Goal: Transaction & Acquisition: Purchase product/service

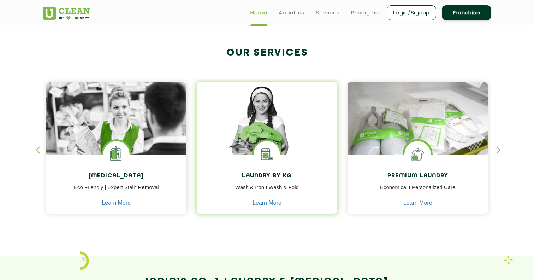
scroll to position [252, 0]
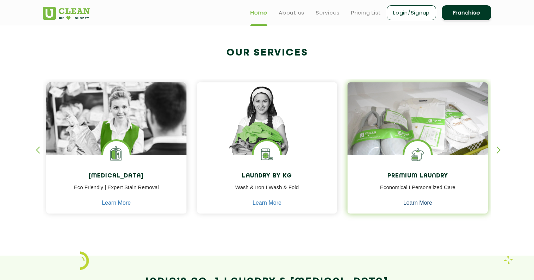
click at [425, 205] on link "Learn More" at bounding box center [417, 203] width 29 height 6
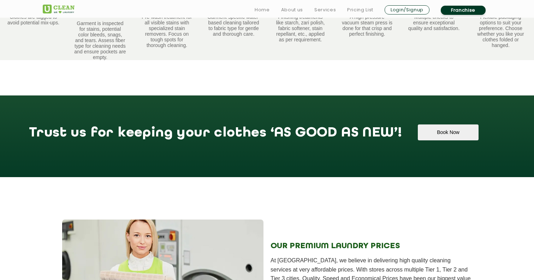
scroll to position [602, 0]
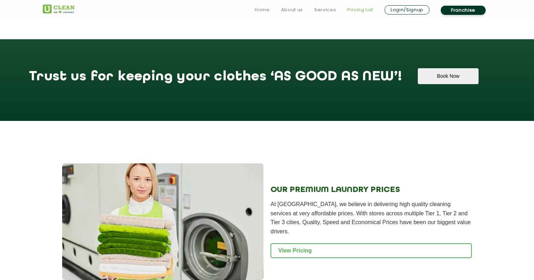
click at [359, 11] on link "Pricing List" at bounding box center [360, 10] width 26 height 8
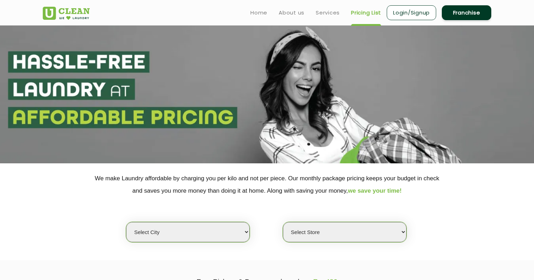
select select "6"
select select "468"
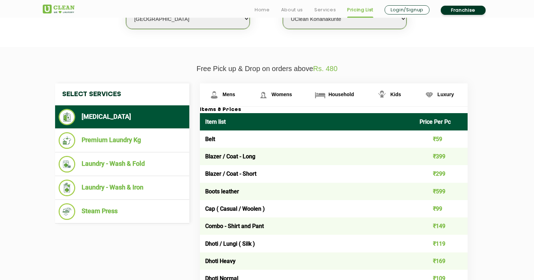
scroll to position [217, 0]
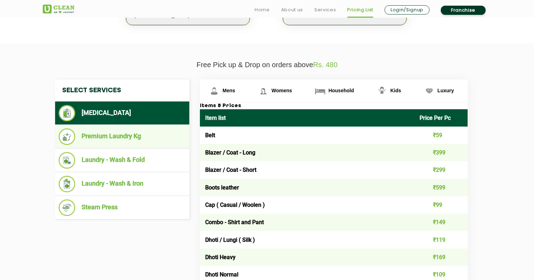
click at [133, 135] on li "Premium Laundry Kg" at bounding box center [122, 136] width 127 height 17
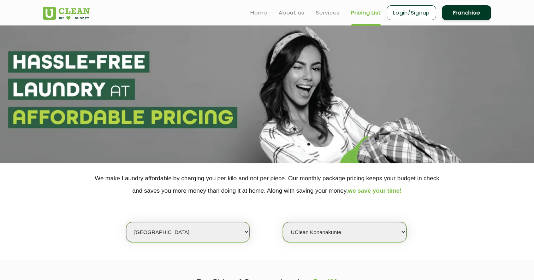
scroll to position [0, 0]
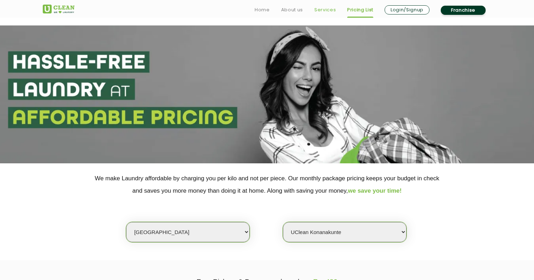
click at [326, 11] on link "Services" at bounding box center [325, 10] width 22 height 8
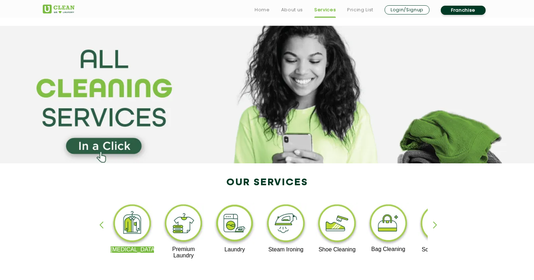
click at [402, 7] on link "Login/Signup" at bounding box center [407, 9] width 45 height 9
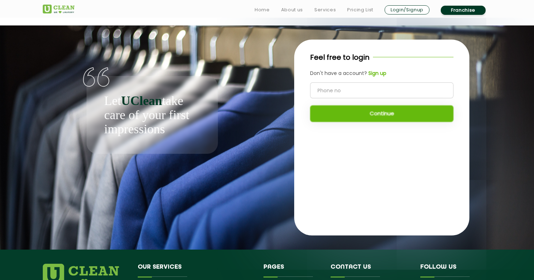
click at [334, 87] on input "tel" at bounding box center [381, 90] width 143 height 16
type input "8971583000"
click at [361, 115] on button "Continue" at bounding box center [381, 113] width 143 height 17
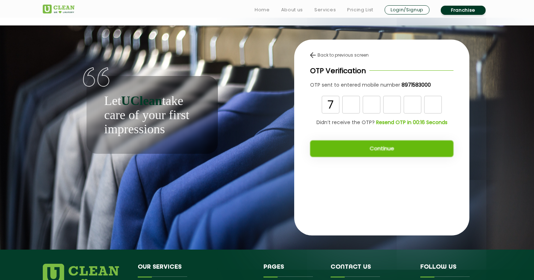
type input "7"
type input "4"
type input "9"
type input "2"
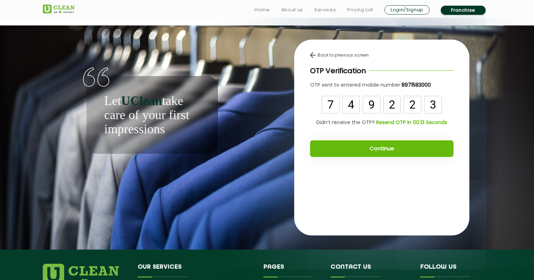
type input "3"
click at [335, 146] on button "Continue" at bounding box center [381, 148] width 143 height 17
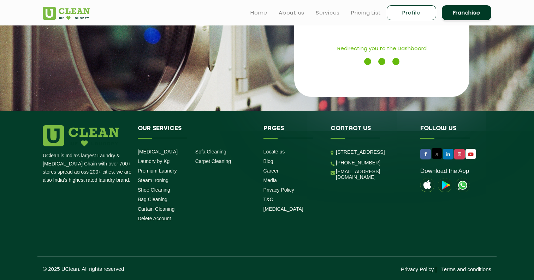
scroll to position [138, 0]
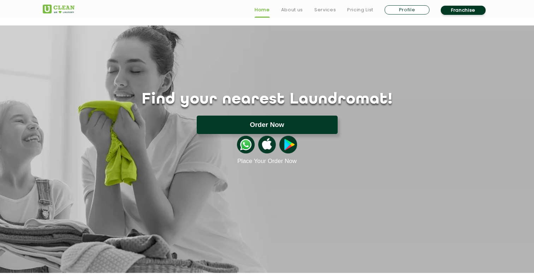
click at [302, 124] on button "Order Now" at bounding box center [267, 124] width 141 height 18
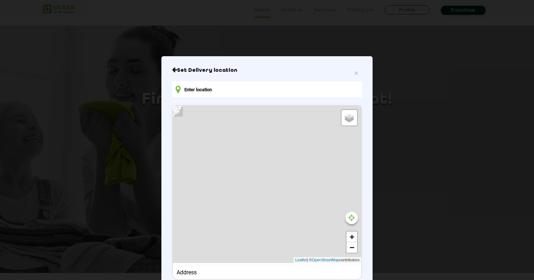
type input "[STREET_ADDRESS][PERSON_NAME]"
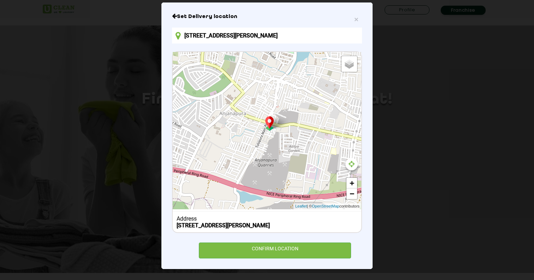
scroll to position [71, 0]
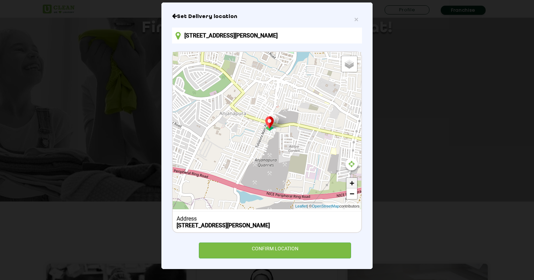
click at [352, 182] on link "+" at bounding box center [351, 183] width 11 height 11
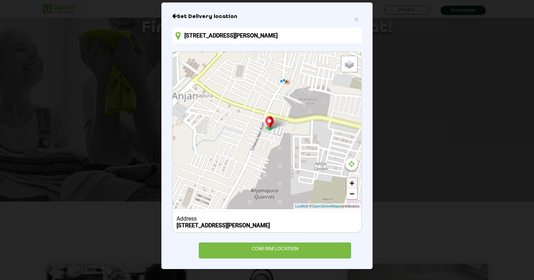
click at [352, 182] on link "+" at bounding box center [351, 183] width 11 height 11
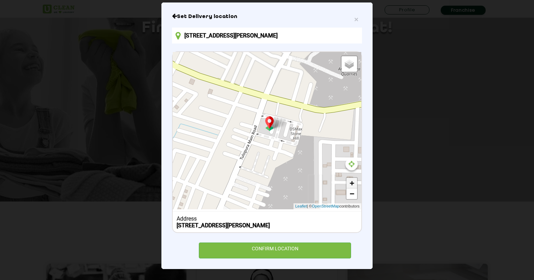
click at [352, 182] on link "+" at bounding box center [351, 183] width 11 height 11
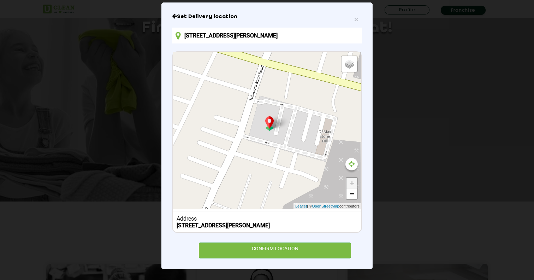
click at [248, 136] on div "Default Satellite + − Leaflet | © OpenStreetMap contributors" at bounding box center [267, 130] width 189 height 157
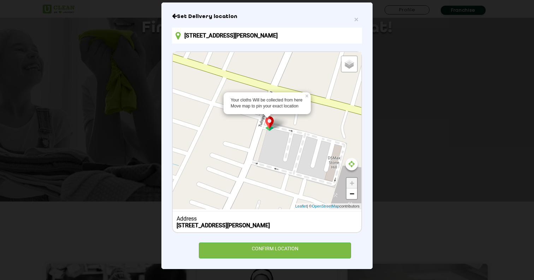
click at [277, 145] on div "Your cloths Will be collected from here Move map to pin your exact location × D…" at bounding box center [267, 130] width 189 height 157
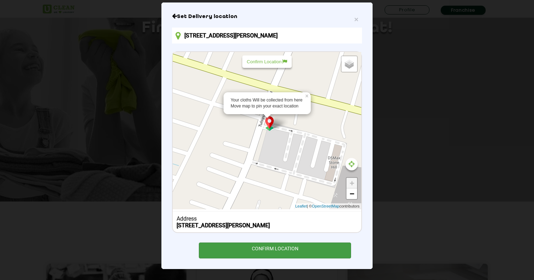
click at [291, 251] on div "CONFIRM LOCATION" at bounding box center [275, 250] width 152 height 16
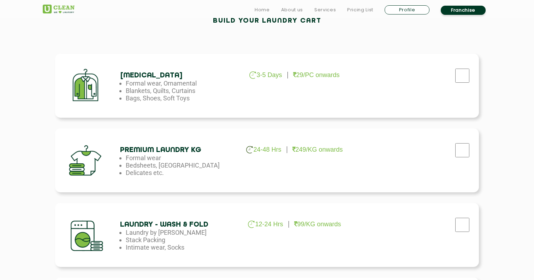
scroll to position [227, 0]
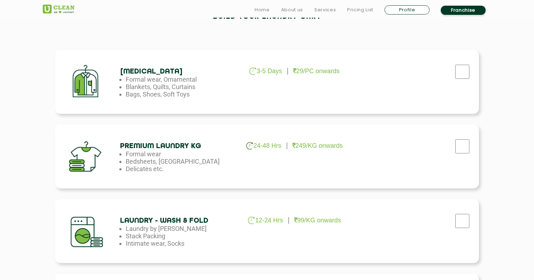
click at [456, 144] on input "checkbox" at bounding box center [462, 146] width 18 height 14
checkbox input "true"
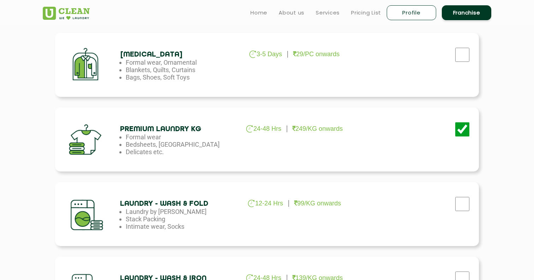
scroll to position [244, 0]
click at [456, 54] on input "checkbox" at bounding box center [462, 55] width 18 height 14
checkbox input "true"
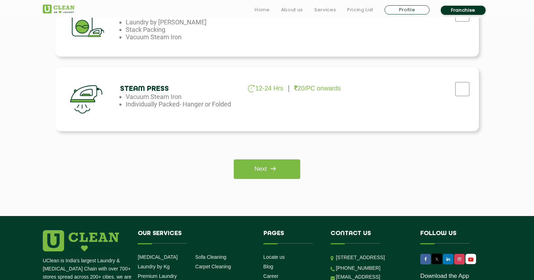
scroll to position [540, 0]
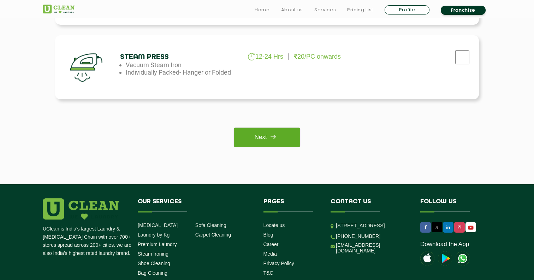
click at [273, 135] on img at bounding box center [273, 136] width 13 height 13
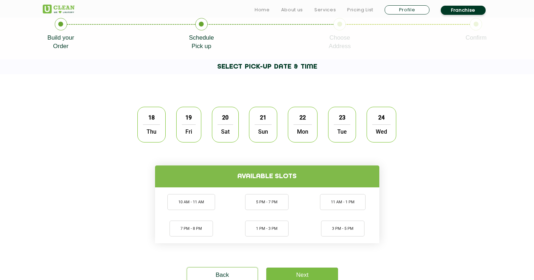
scroll to position [155, 0]
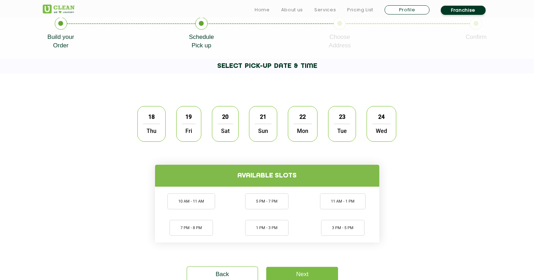
click at [142, 128] on div "18 Thu" at bounding box center [151, 124] width 28 height 36
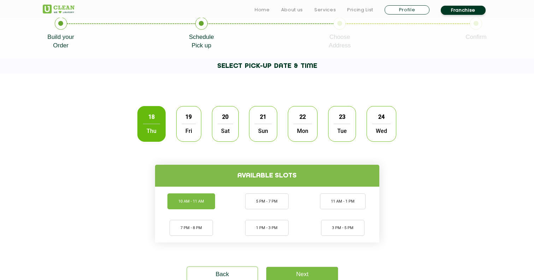
click at [197, 201] on li "10 AM - 11 AM" at bounding box center [191, 201] width 48 height 16
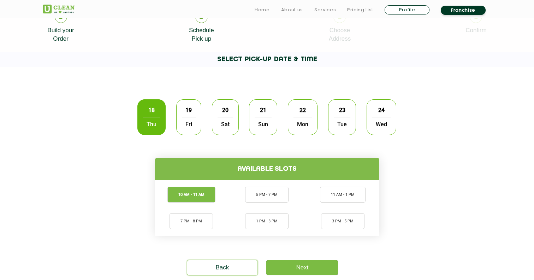
scroll to position [219, 0]
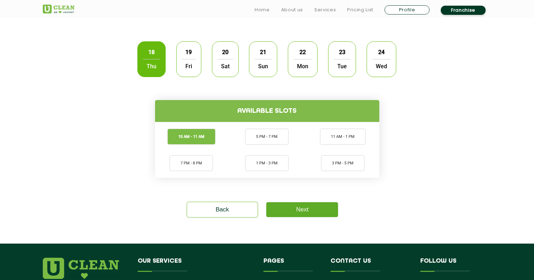
click at [317, 208] on link "Next" at bounding box center [302, 209] width 72 height 15
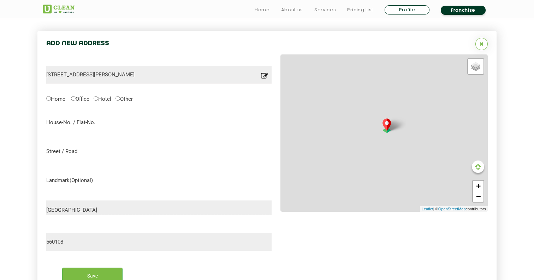
scroll to position [224, 0]
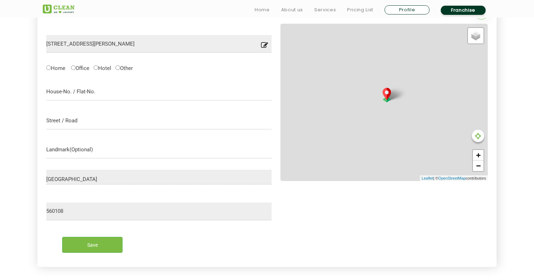
click at [49, 67] on input "Home" at bounding box center [48, 67] width 5 height 5
radio input "true"
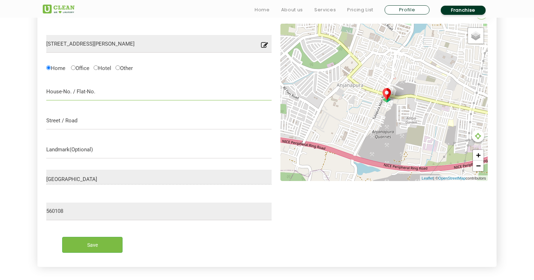
click at [84, 90] on input "text" at bounding box center [158, 92] width 225 height 18
type input "1"
type input "B2,150, DS Max Stonehill"
click at [69, 120] on input "text" at bounding box center [158, 121] width 225 height 18
type input "Tulasipura Main Road, Anjanapura township"
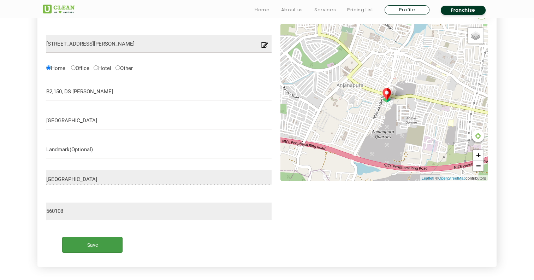
click at [96, 243] on input "Save" at bounding box center [92, 245] width 60 height 16
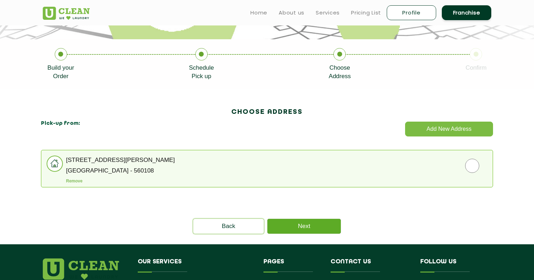
click at [304, 228] on link "Next" at bounding box center [303, 226] width 73 height 15
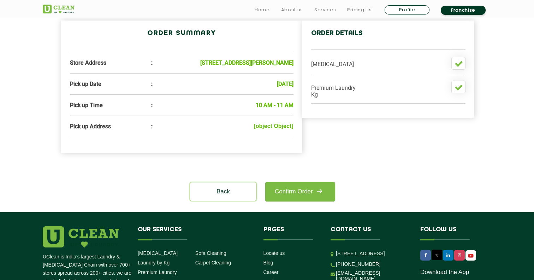
scroll to position [221, 0]
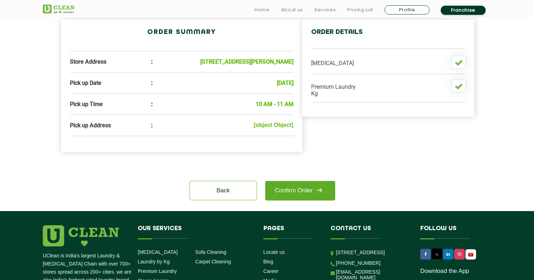
click at [303, 197] on link "Confirm Order" at bounding box center [300, 190] width 70 height 19
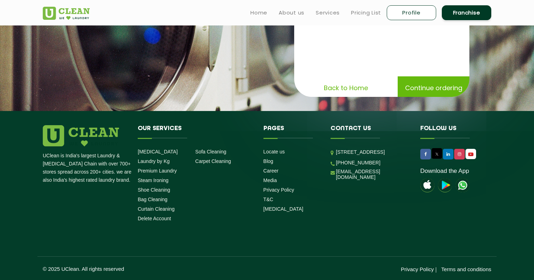
scroll to position [138, 0]
